Goal: Transaction & Acquisition: Book appointment/travel/reservation

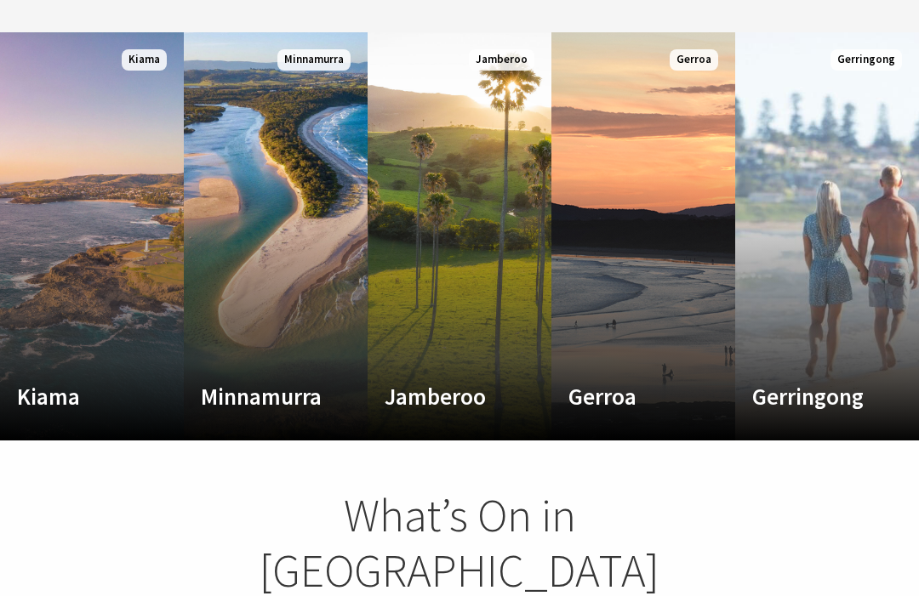
scroll to position [931, 0]
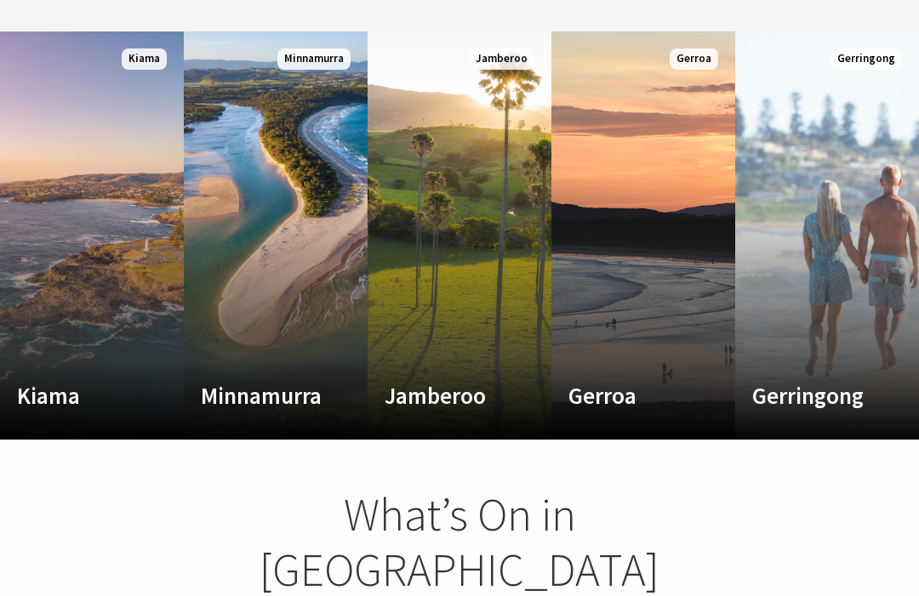
click at [105, 235] on link "Custom Image Used Kiama Where the sea makes a noise Read More Kiama" at bounding box center [92, 235] width 184 height 408
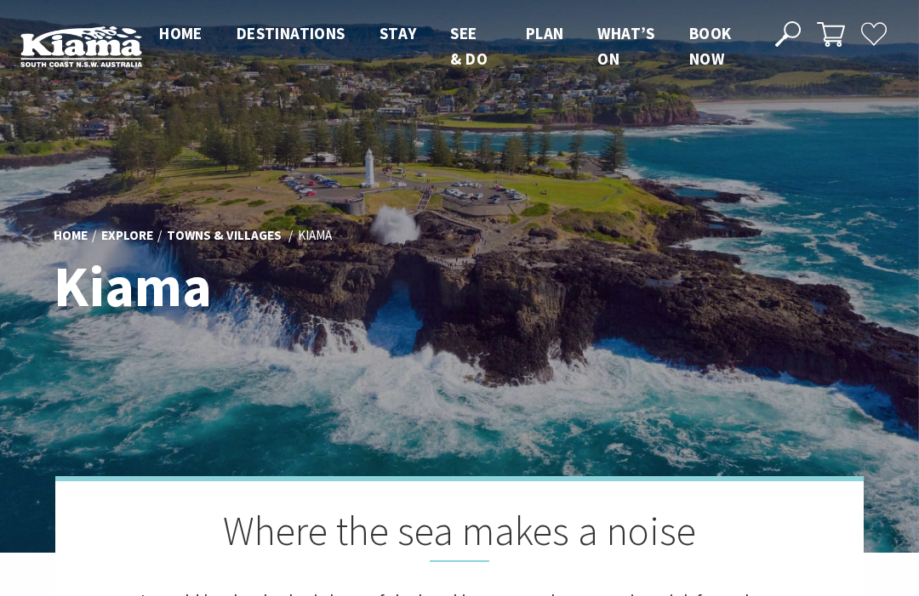
click at [85, 231] on link "Home" at bounding box center [71, 236] width 34 height 18
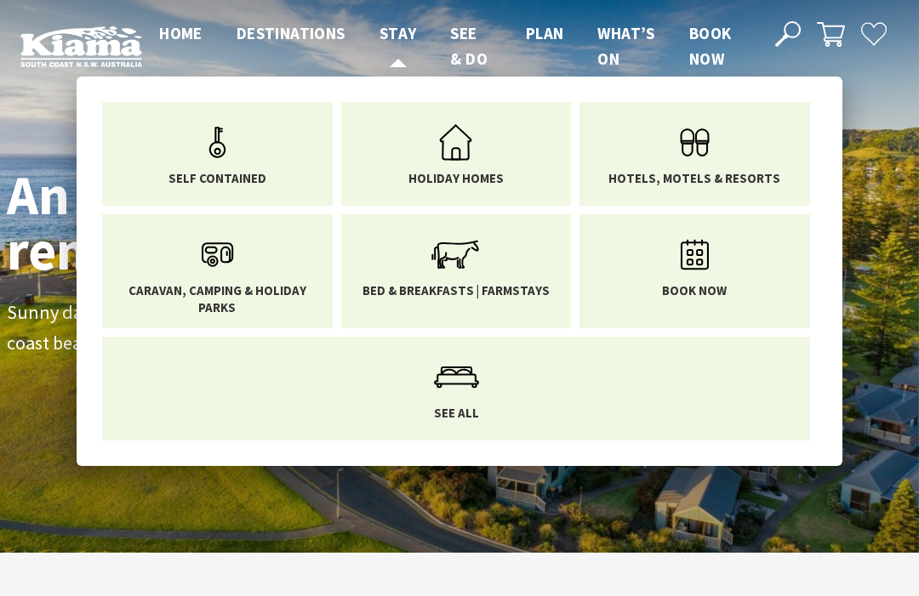
click at [393, 25] on span "Stay" at bounding box center [398, 33] width 37 height 20
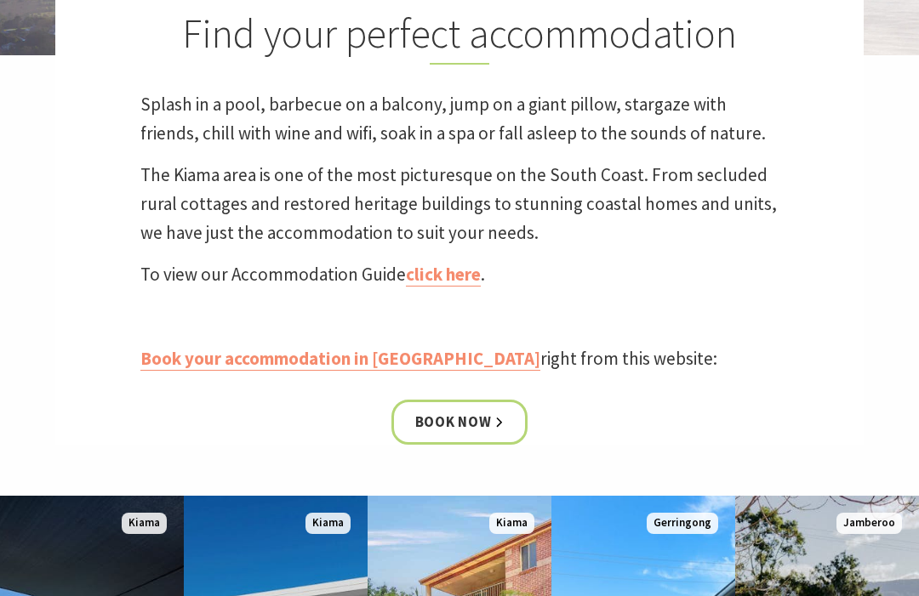
scroll to position [498, 0]
click at [335, 365] on link "Book your accommodation in [GEOGRAPHIC_DATA]" at bounding box center [340, 359] width 400 height 24
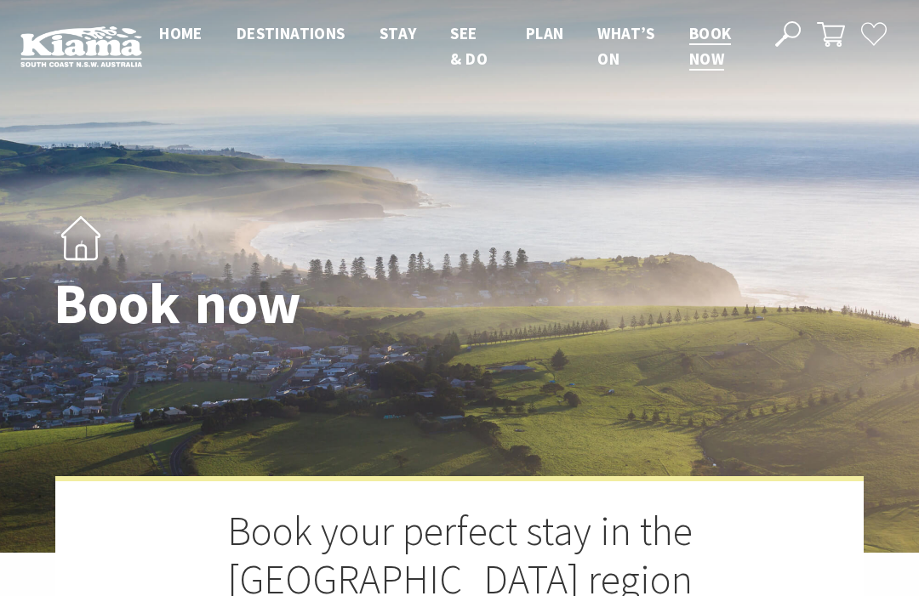
select select "3"
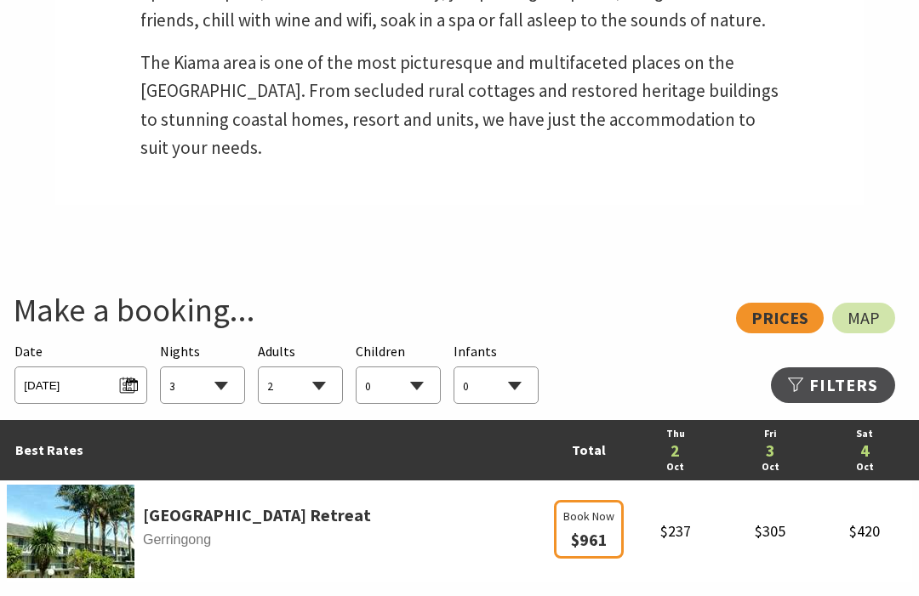
scroll to position [722, 0]
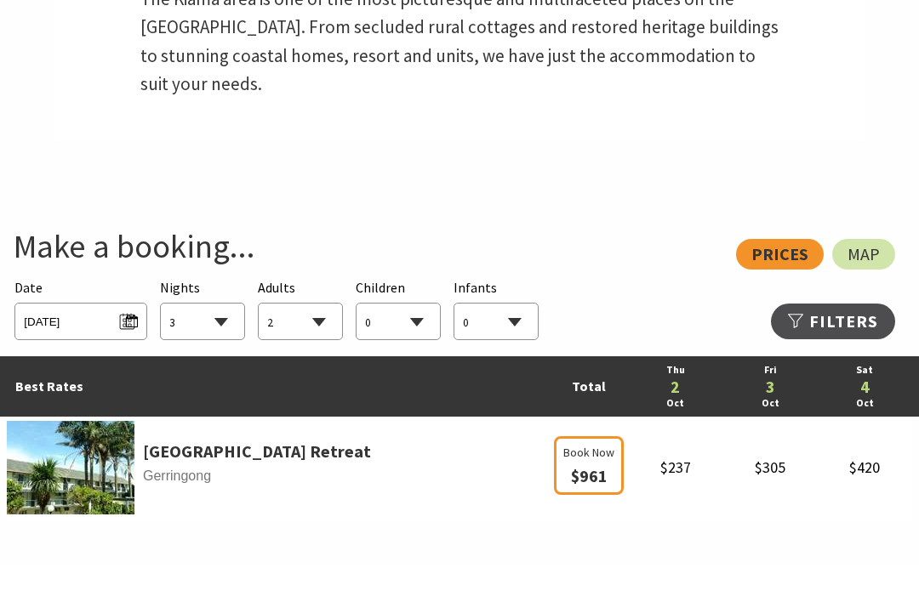
click at [781, 240] on div "View: Prices Map" at bounding box center [451, 255] width 888 height 31
click at [98, 309] on span "Thu 02/10/2025" at bounding box center [80, 320] width 113 height 23
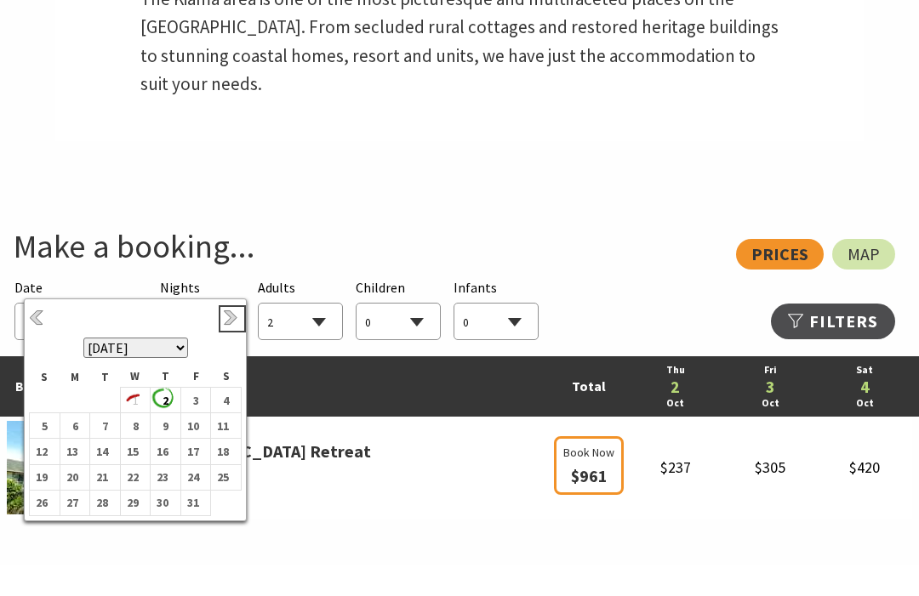
click at [233, 311] on link "Next" at bounding box center [232, 319] width 19 height 19
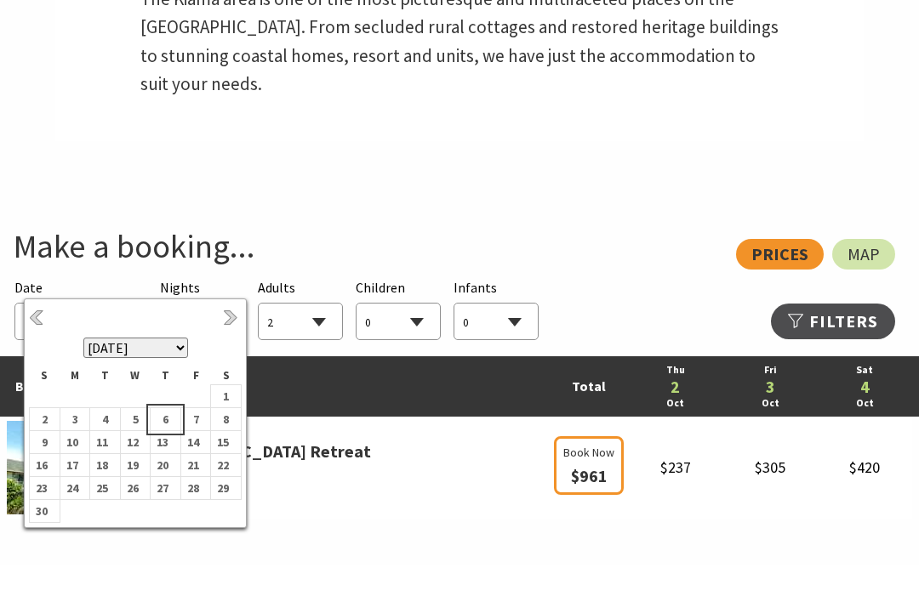
click at [166, 426] on b "6" at bounding box center [162, 419] width 22 height 22
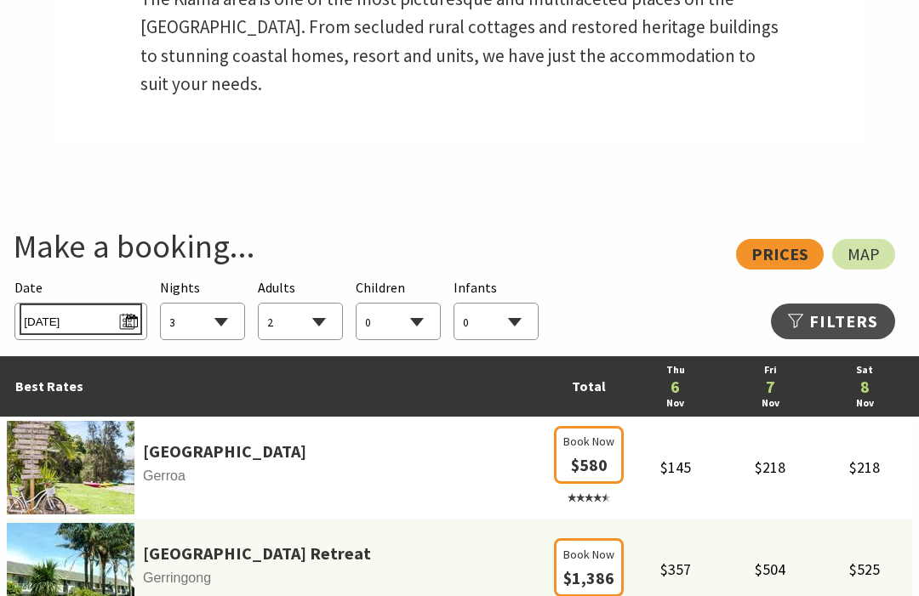
click at [125, 308] on span "Thu 06/11/2025" at bounding box center [80, 319] width 113 height 23
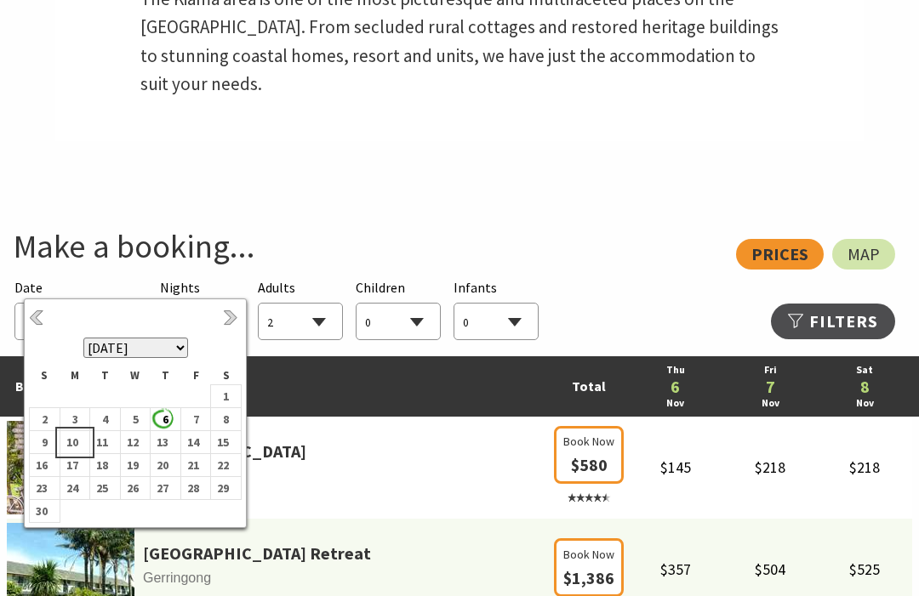
click at [71, 453] on b "10" at bounding box center [71, 442] width 22 height 22
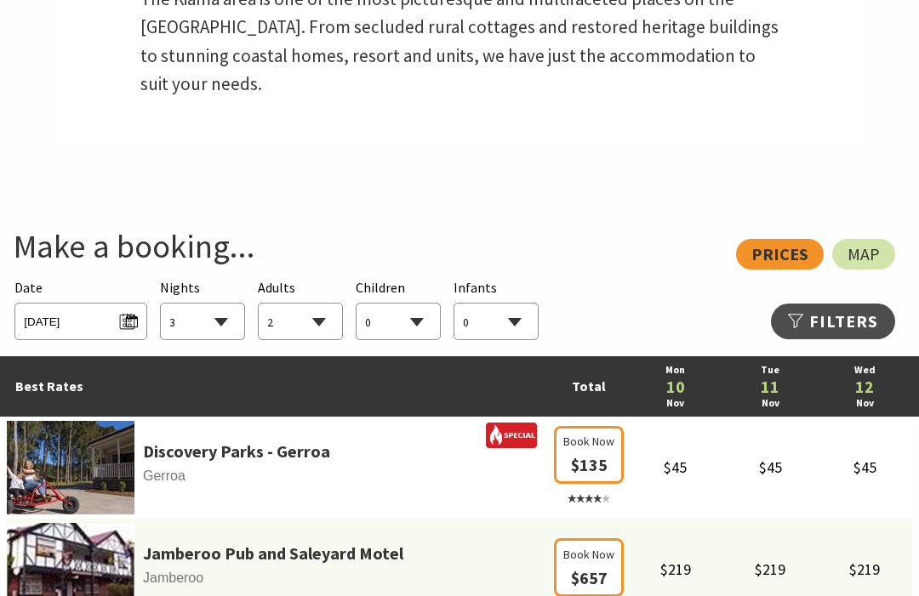
click at [320, 304] on select "0 1 2 3 4 5 6 7 8 9 10 11 12 13 14 15 16 17 18 19 20 21 22 23 24 25 26 27 28 29…" at bounding box center [300, 322] width 83 height 37
select select "9"
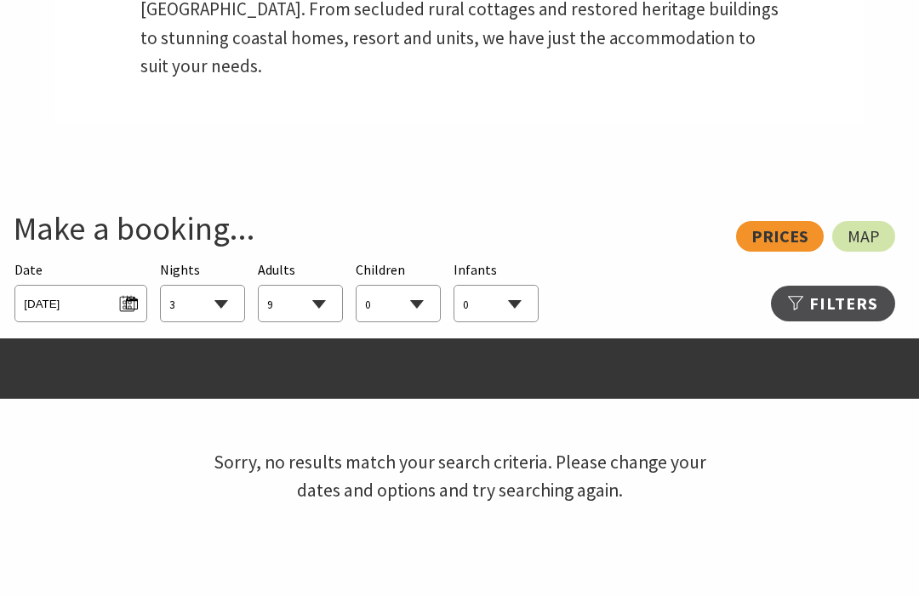
scroll to position [676, 0]
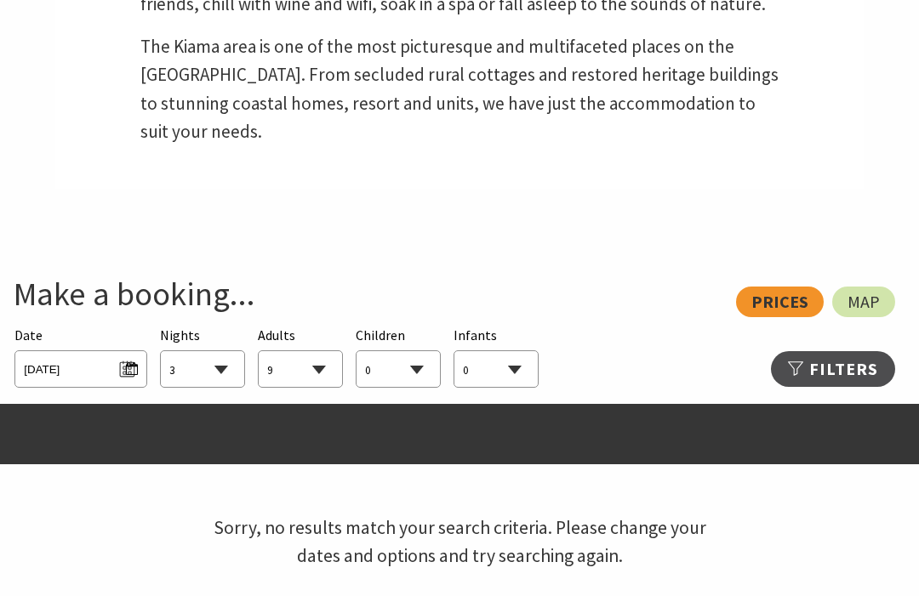
click at [775, 287] on div "View: Prices Map" at bounding box center [451, 302] width 888 height 31
click at [777, 287] on div "View: Prices Map" at bounding box center [451, 302] width 888 height 31
click at [850, 351] on link "Refine Results >>" at bounding box center [833, 369] width 124 height 36
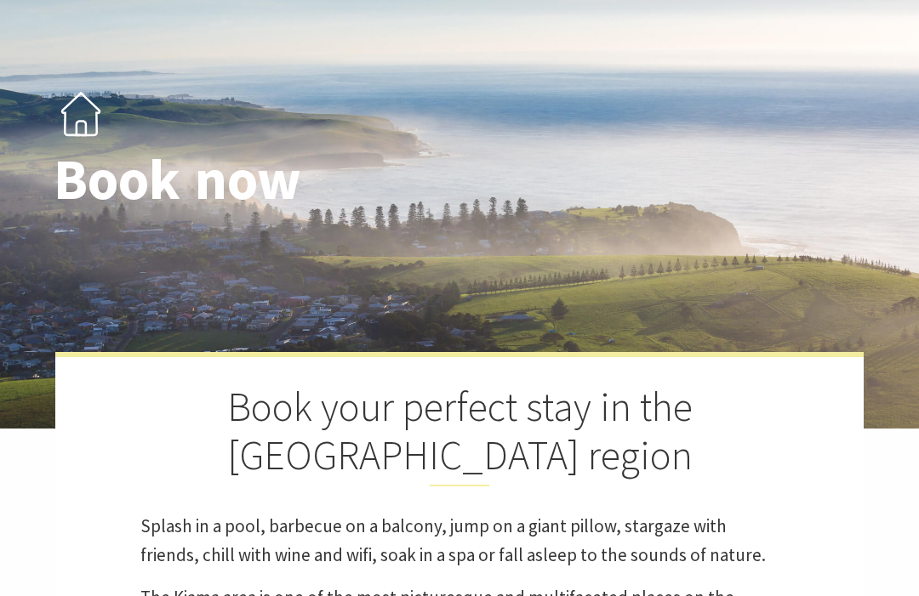
scroll to position [0, 0]
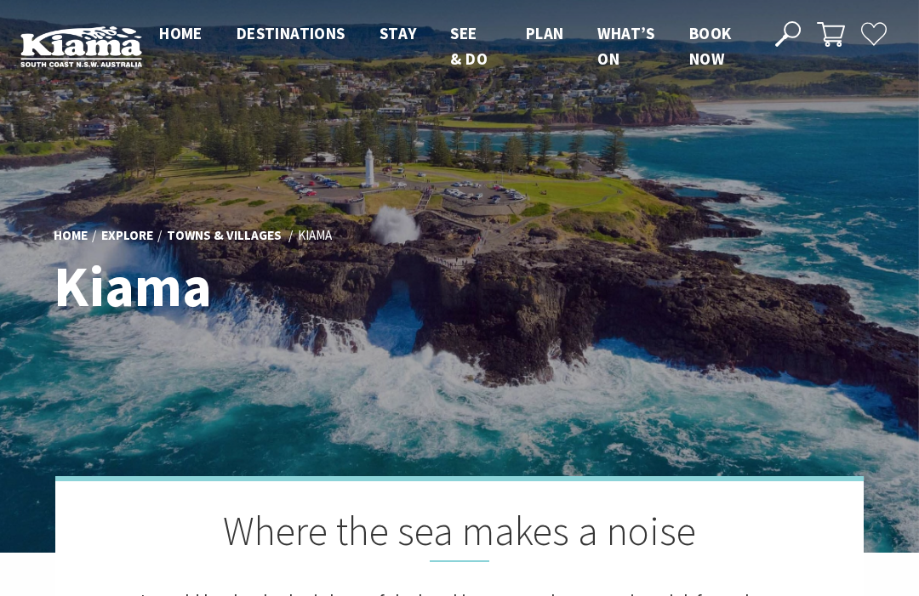
scroll to position [414, 909]
